Goal: Transaction & Acquisition: Purchase product/service

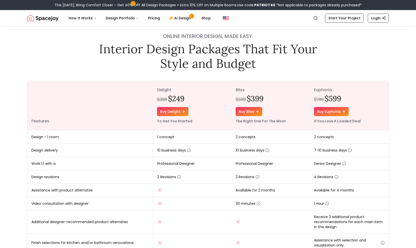
scroll to position [10, 0]
click at [182, 112] on link "Buy delight" at bounding box center [172, 111] width 31 height 9
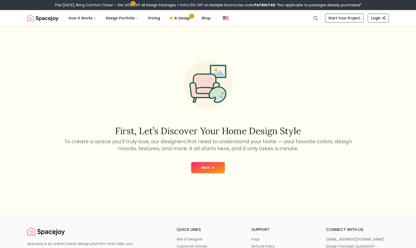
click at [205, 167] on button "Next" at bounding box center [208, 167] width 34 height 11
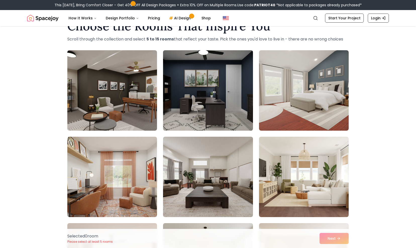
click at [198, 107] on img at bounding box center [208, 90] width 94 height 84
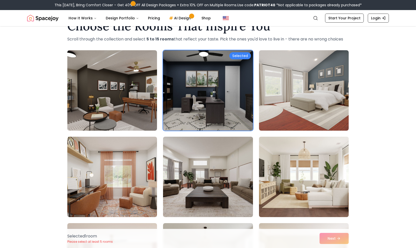
click at [273, 192] on img at bounding box center [304, 177] width 94 height 84
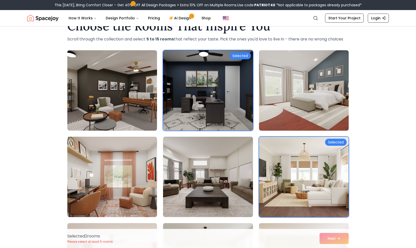
click at [335, 239] on div "Selected 2 room s Please select at least 5 rooms Next" at bounding box center [208, 238] width 290 height 19
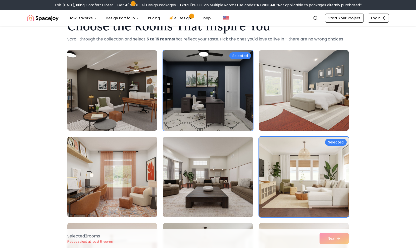
click at [329, 154] on img at bounding box center [304, 177] width 94 height 84
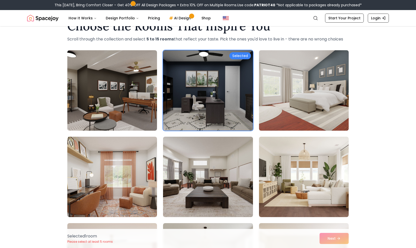
click at [315, 77] on img at bounding box center [304, 90] width 94 height 84
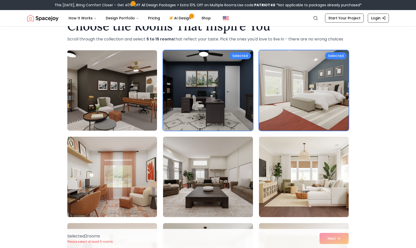
click at [353, 104] on div "Choose the Rooms That Inspire You Scroll through the collection and select 5 to…" at bounding box center [208, 205] width 416 height 378
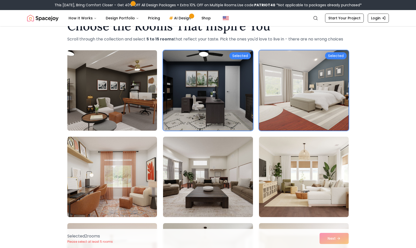
click at [130, 80] on img at bounding box center [112, 90] width 94 height 84
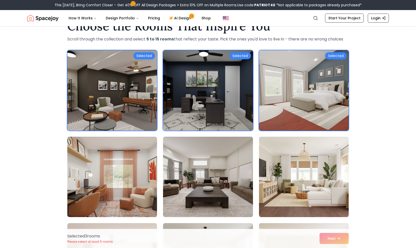
click at [130, 151] on img at bounding box center [112, 177] width 94 height 84
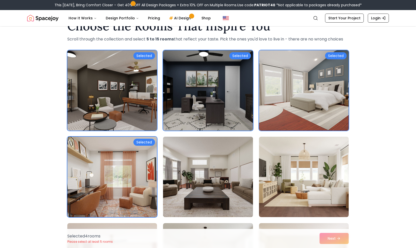
click at [205, 153] on img at bounding box center [208, 177] width 94 height 84
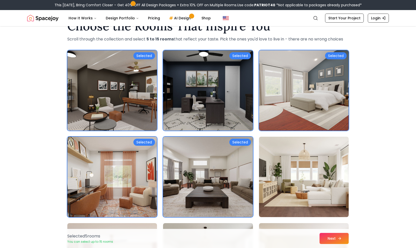
click at [333, 237] on button "Next" at bounding box center [334, 238] width 29 height 11
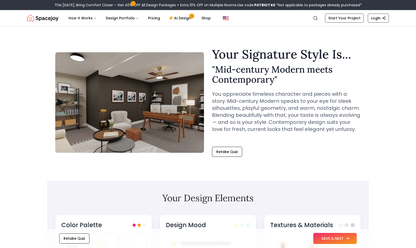
click at [327, 237] on button "SAVE & NEXT" at bounding box center [334, 238] width 43 height 11
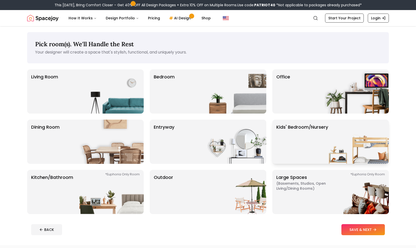
click at [312, 121] on div "Kids' Bedroom/Nursery" at bounding box center [330, 142] width 117 height 44
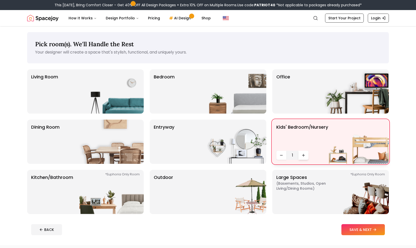
click at [306, 156] on button "Increase quantity" at bounding box center [304, 155] width 10 height 9
click at [355, 227] on button "SAVE & NEXT" at bounding box center [363, 229] width 43 height 11
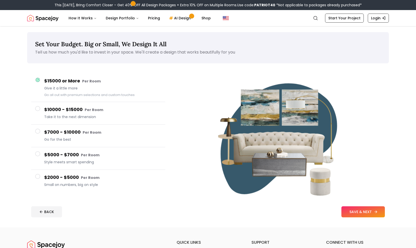
click at [355, 212] on button "SAVE & NEXT" at bounding box center [363, 211] width 43 height 11
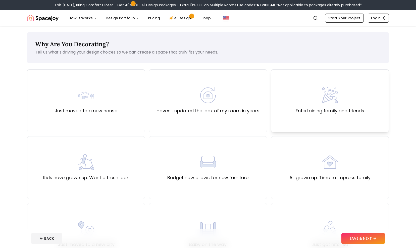
click at [295, 118] on div "Entertaining family and friends" at bounding box center [330, 100] width 118 height 63
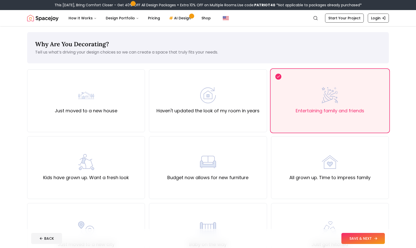
click at [354, 238] on button "SAVE & NEXT" at bounding box center [363, 238] width 43 height 11
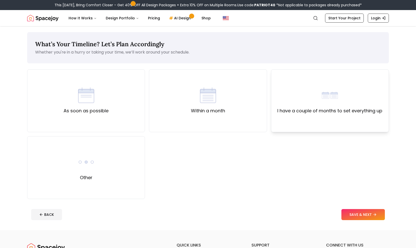
click at [317, 123] on div "I have a couple of months to set everything up" at bounding box center [330, 100] width 118 height 63
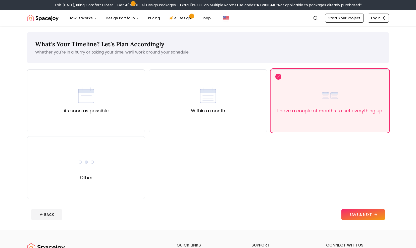
click at [355, 211] on button "SAVE & NEXT" at bounding box center [363, 214] width 43 height 11
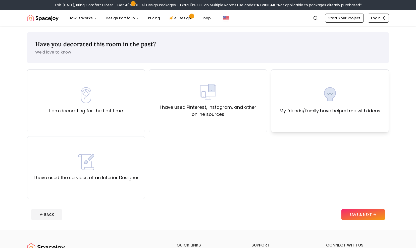
click at [312, 119] on div "My friends/family have helped me with ideas" at bounding box center [330, 100] width 118 height 63
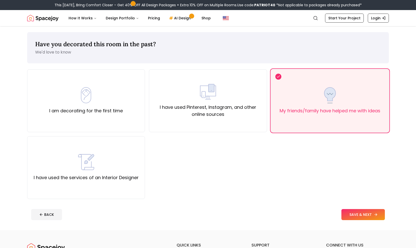
click at [348, 212] on button "SAVE & NEXT" at bounding box center [363, 214] width 43 height 11
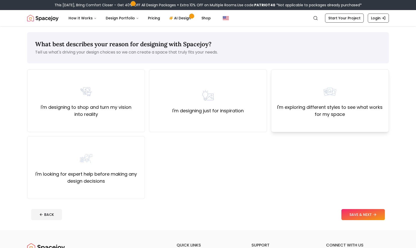
click at [310, 121] on div "I'm exploring different styles to see what works for my space" at bounding box center [330, 100] width 118 height 63
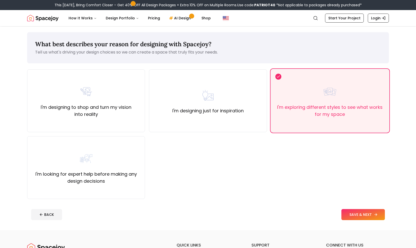
click at [355, 219] on button "SAVE & NEXT" at bounding box center [363, 214] width 43 height 11
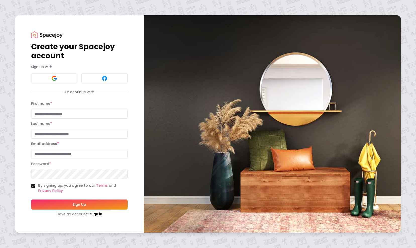
click at [41, 81] on button at bounding box center [54, 78] width 46 height 10
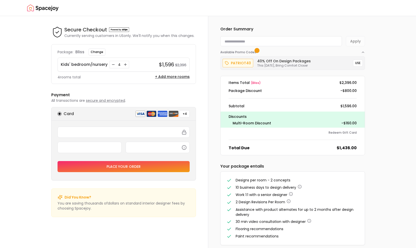
click at [292, 43] on input at bounding box center [281, 41] width 122 height 10
paste input "*******"
type input "*******"
click at [346, 36] on button "Apply" at bounding box center [355, 41] width 19 height 10
